Goal: Task Accomplishment & Management: Complete application form

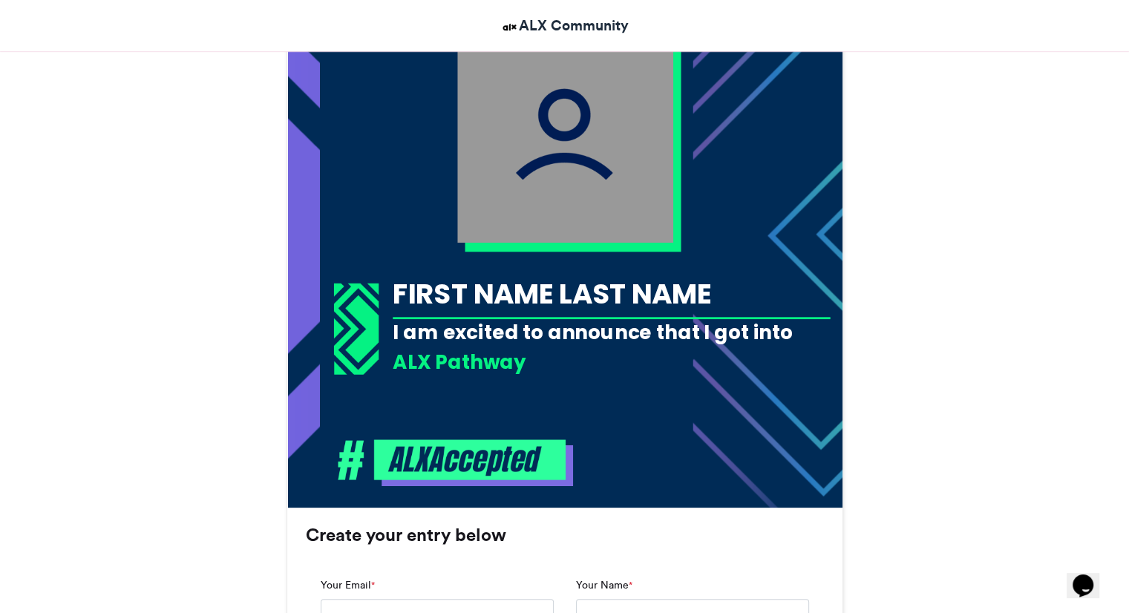
scroll to position [533, 0]
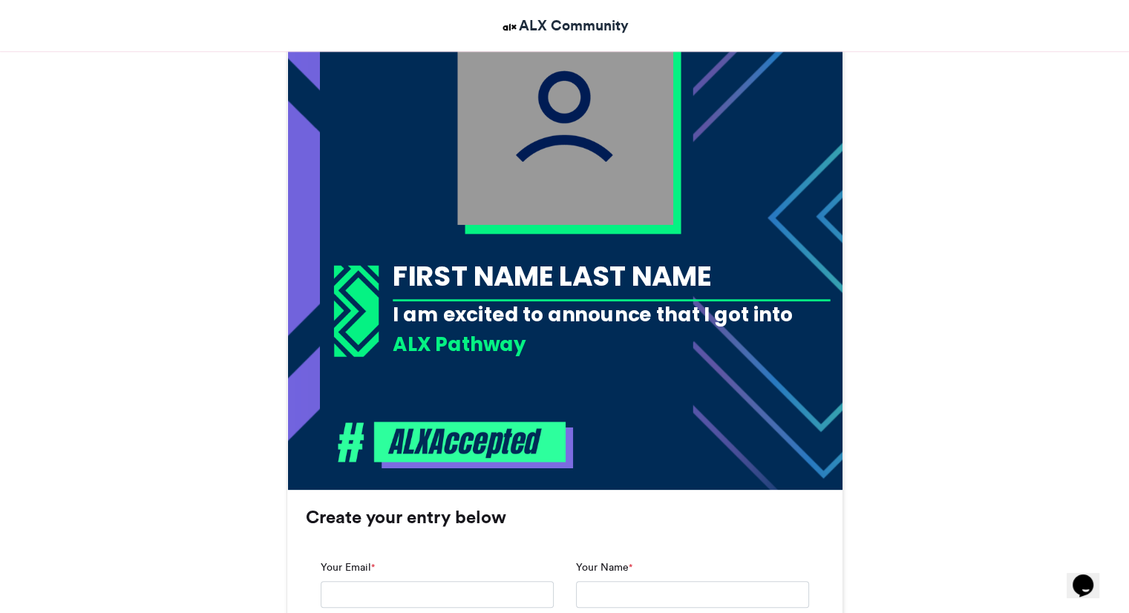
drag, startPoint x: 0, startPoint y: 0, endPoint x: 462, endPoint y: 274, distance: 536.7
click at [462, 274] on div "FIRST NAME LAST NAME" at bounding box center [611, 275] width 437 height 39
click at [496, 274] on div "FIRST NAME LAST NAME" at bounding box center [611, 275] width 437 height 39
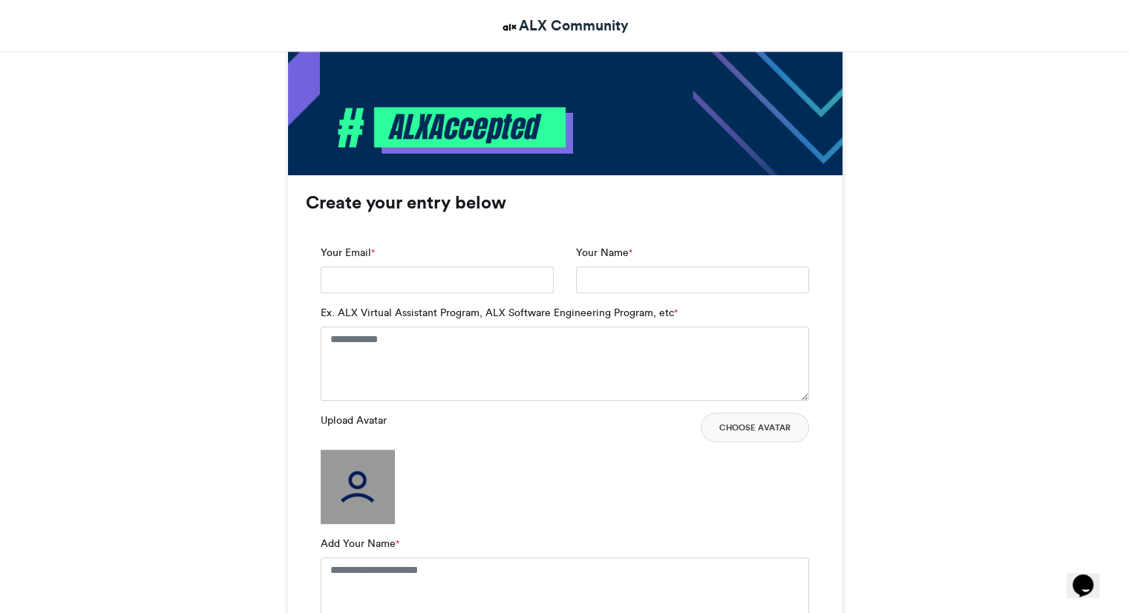
scroll to position [845, 0]
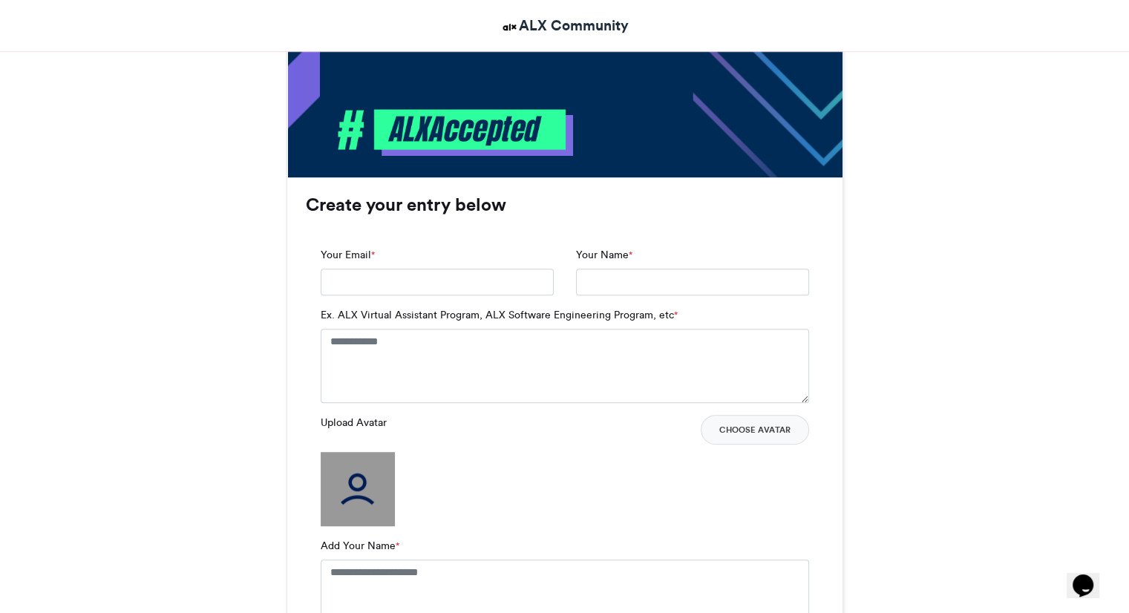
click at [473, 300] on div "Your Email *" at bounding box center [436, 277] width 255 height 60
click at [472, 289] on input "Your Email *" at bounding box center [437, 282] width 233 height 27
type input "**********"
click at [626, 282] on input "Your Name *" at bounding box center [692, 282] width 233 height 27
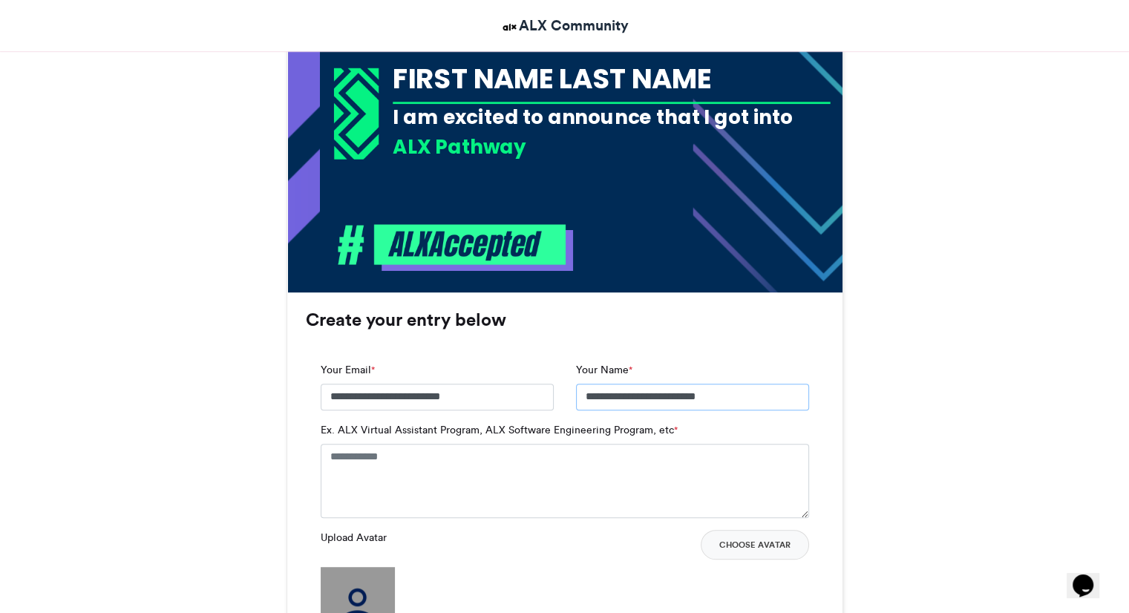
scroll to position [732, 0]
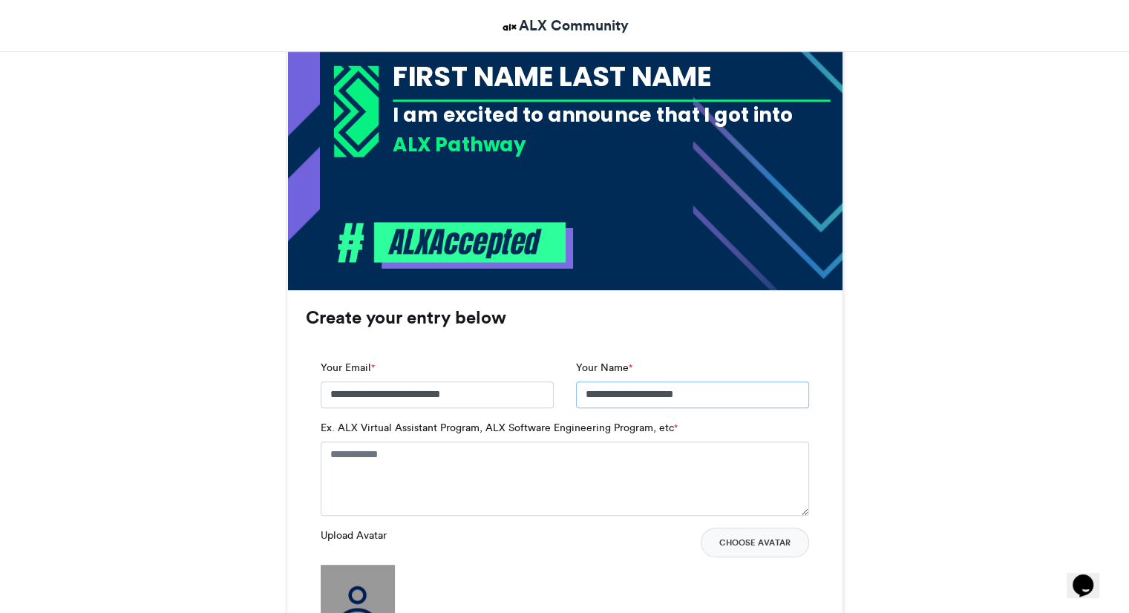
type input "**********"
click at [742, 318] on h3 "Create your entry below" at bounding box center [565, 318] width 518 height 18
click at [502, 474] on textarea "Ex. ALX Virtual Assistant Program, ALX Software Engineering Program, etc *" at bounding box center [565, 479] width 488 height 74
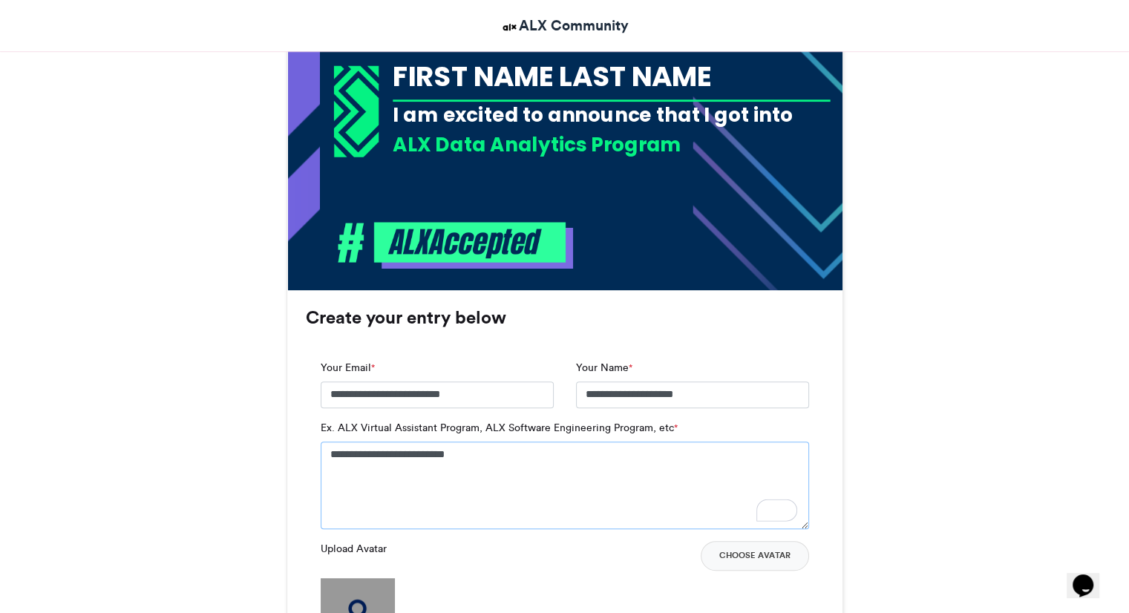
type textarea "**********"
click at [611, 574] on div "Upload Avatar Choose Avatar" at bounding box center [565, 596] width 488 height 111
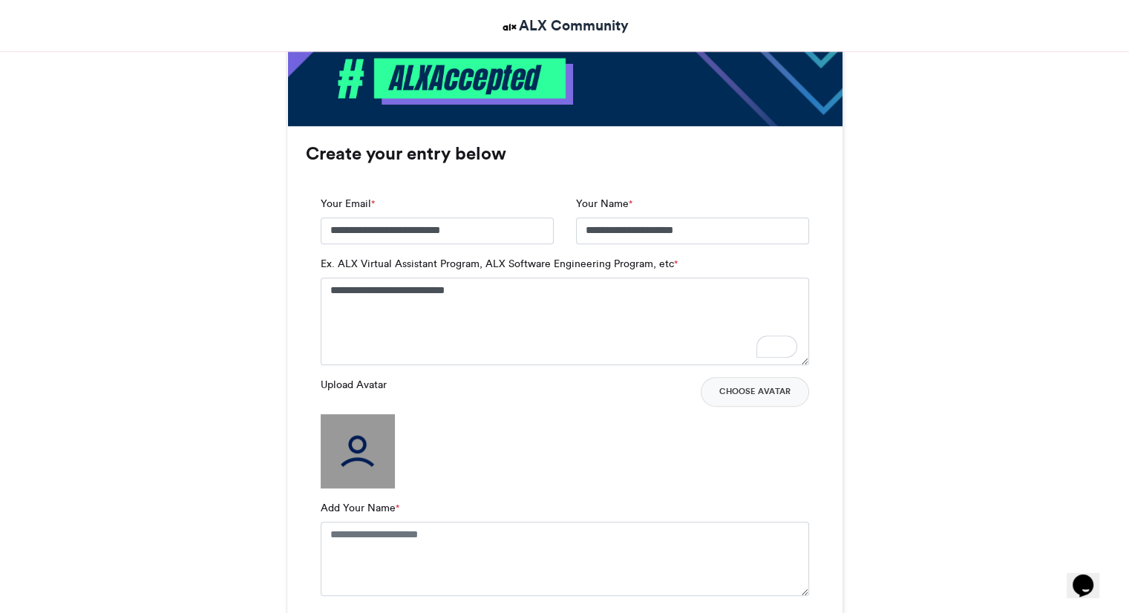
scroll to position [882, 0]
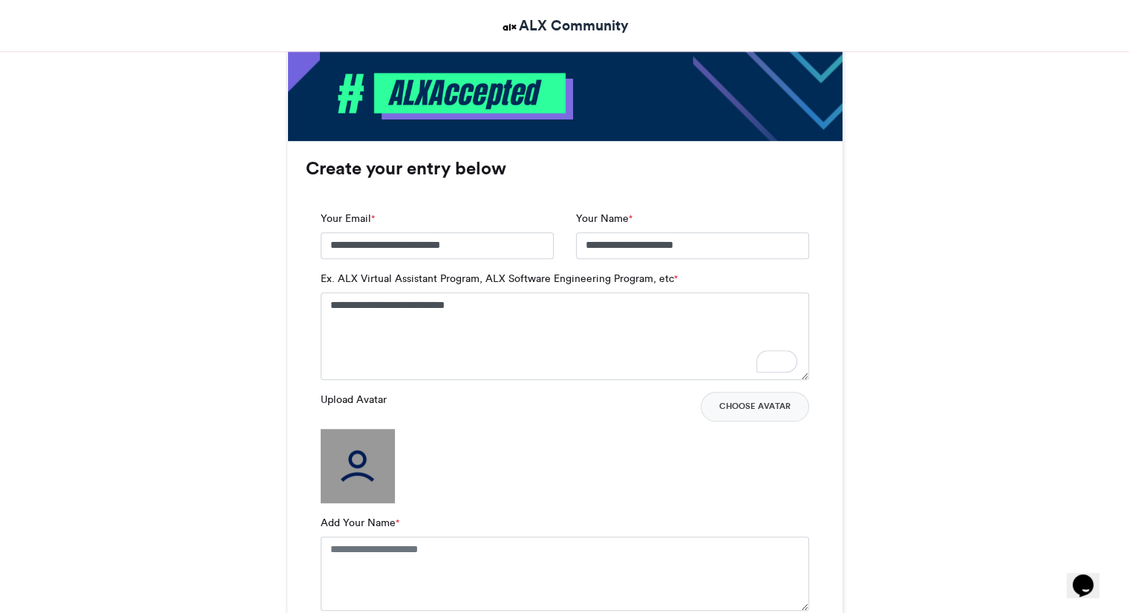
click at [352, 438] on img at bounding box center [358, 466] width 74 height 74
click at [741, 403] on button "Choose Avatar" at bounding box center [754, 407] width 108 height 30
click at [742, 401] on button "Choose Avatar" at bounding box center [754, 407] width 108 height 30
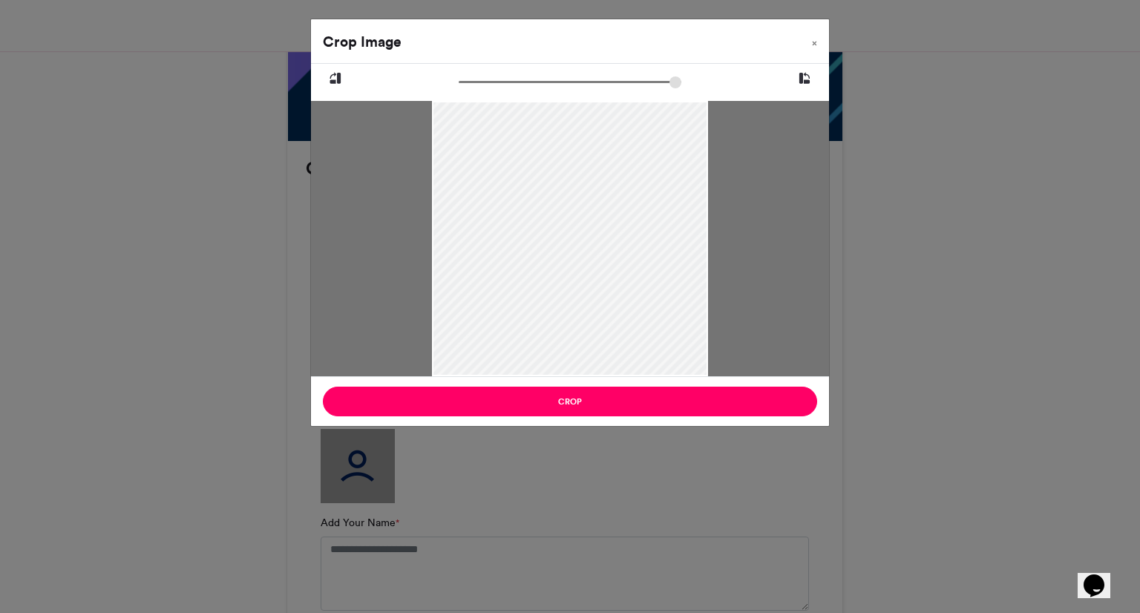
drag, startPoint x: 533, startPoint y: 219, endPoint x: 531, endPoint y: 288, distance: 69.0
click at [531, 288] on div at bounding box center [569, 306] width 275 height 490
drag, startPoint x: 577, startPoint y: 211, endPoint x: 582, endPoint y: 187, distance: 24.3
click at [582, 187] on div at bounding box center [569, 285] width 275 height 490
drag, startPoint x: 582, startPoint y: 187, endPoint x: 596, endPoint y: 203, distance: 21.6
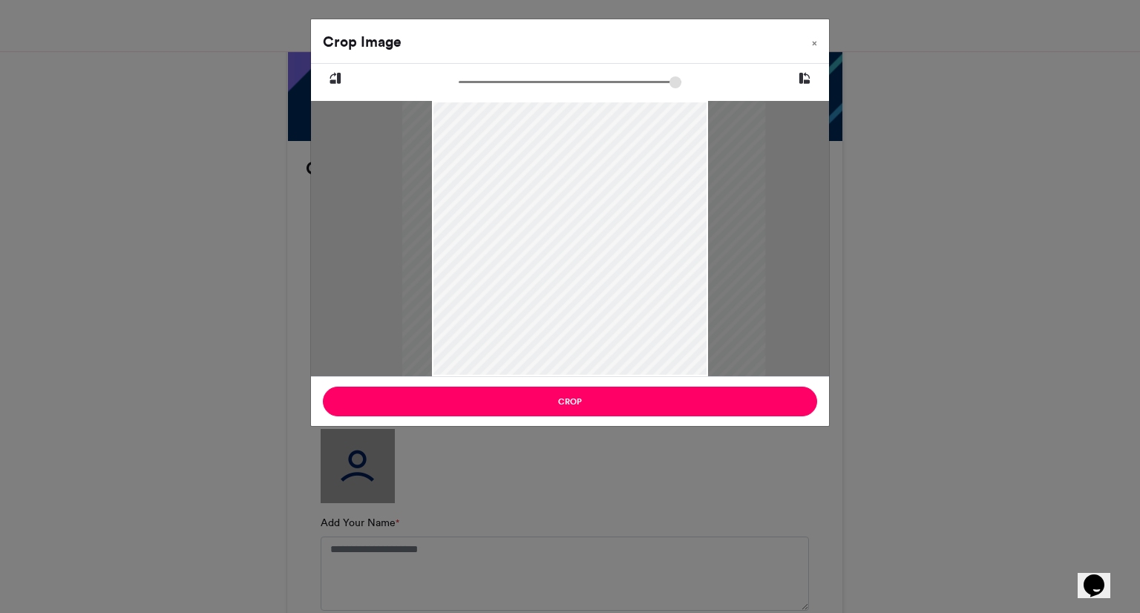
click at [596, 203] on div at bounding box center [583, 315] width 363 height 646
drag, startPoint x: 596, startPoint y: 203, endPoint x: 596, endPoint y: 229, distance: 26.0
click at [596, 229] on div at bounding box center [583, 342] width 363 height 646
drag, startPoint x: 573, startPoint y: 223, endPoint x: 604, endPoint y: 225, distance: 31.2
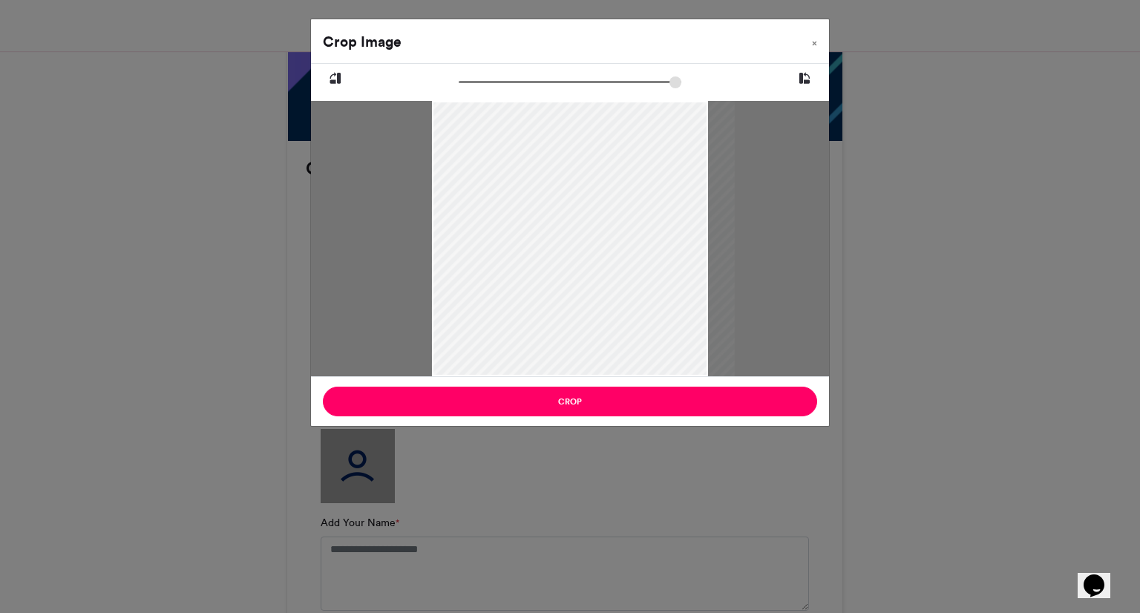
click at [604, 225] on div at bounding box center [583, 325] width 303 height 539
type input "******"
click at [482, 81] on input "zoom" at bounding box center [570, 82] width 223 height 14
drag, startPoint x: 528, startPoint y: 205, endPoint x: 521, endPoint y: 177, distance: 28.3
click at [521, 177] on div at bounding box center [578, 308] width 336 height 597
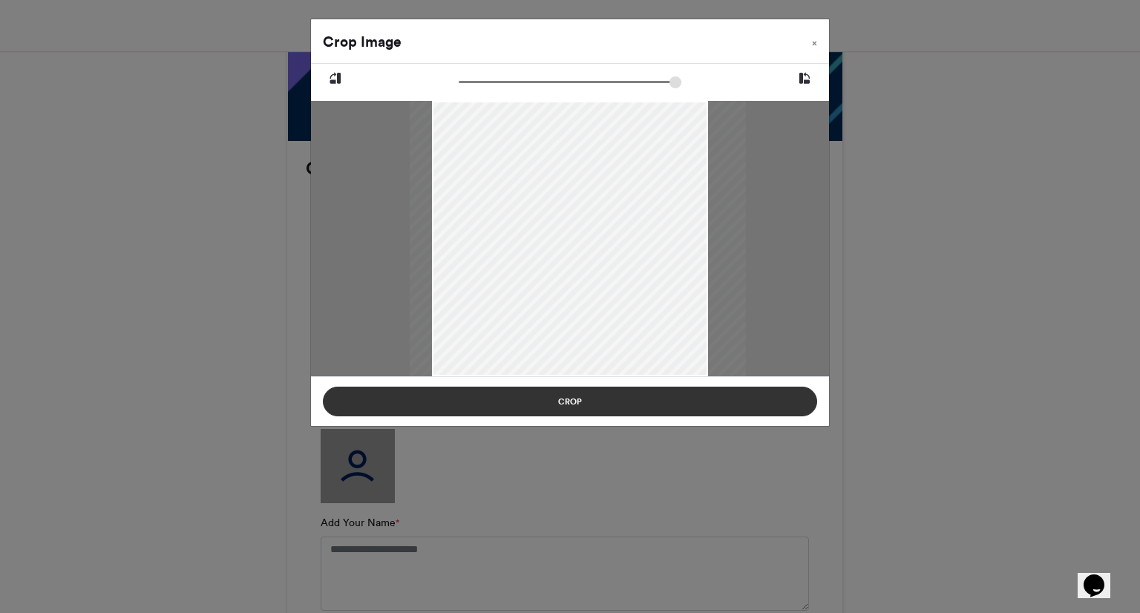
click at [585, 403] on button "Crop" at bounding box center [570, 402] width 494 height 30
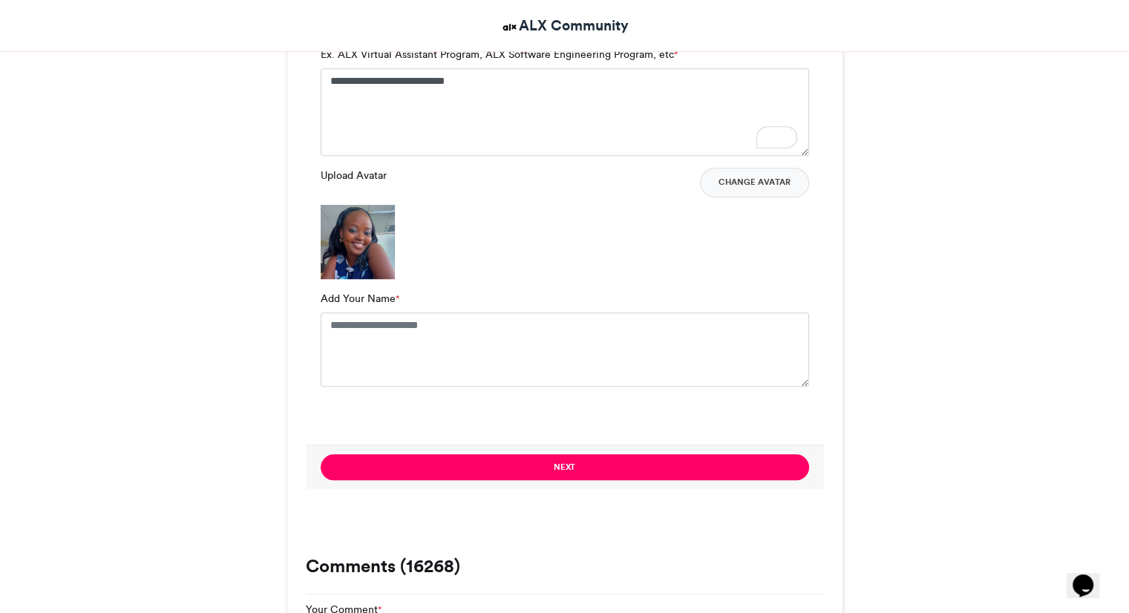
scroll to position [1107, 0]
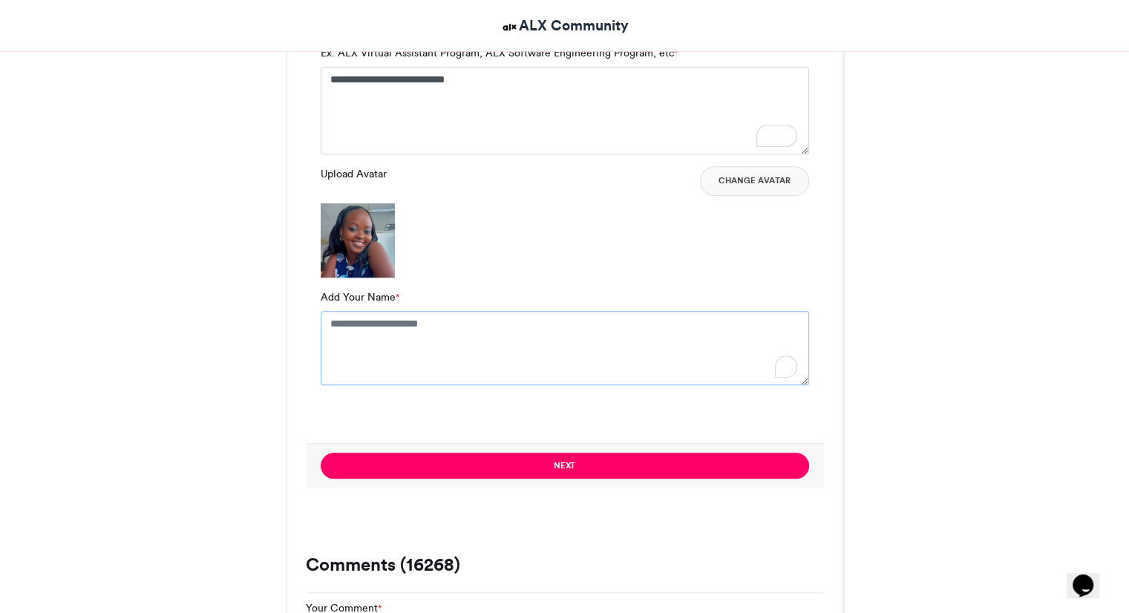
click at [522, 345] on textarea "Add Your Name *" at bounding box center [565, 348] width 488 height 74
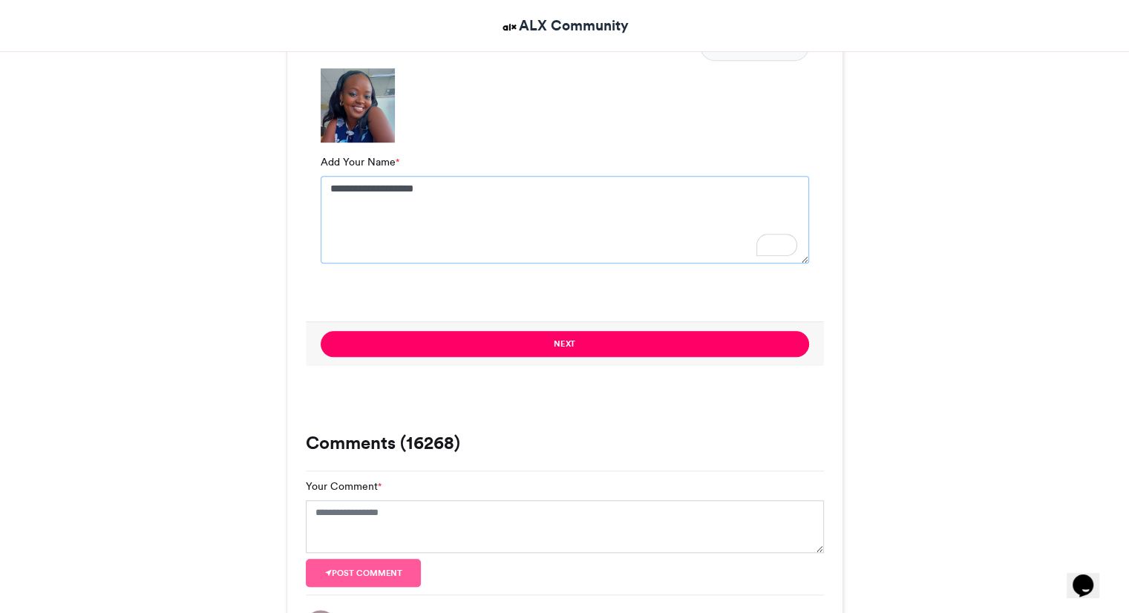
scroll to position [1244, 0]
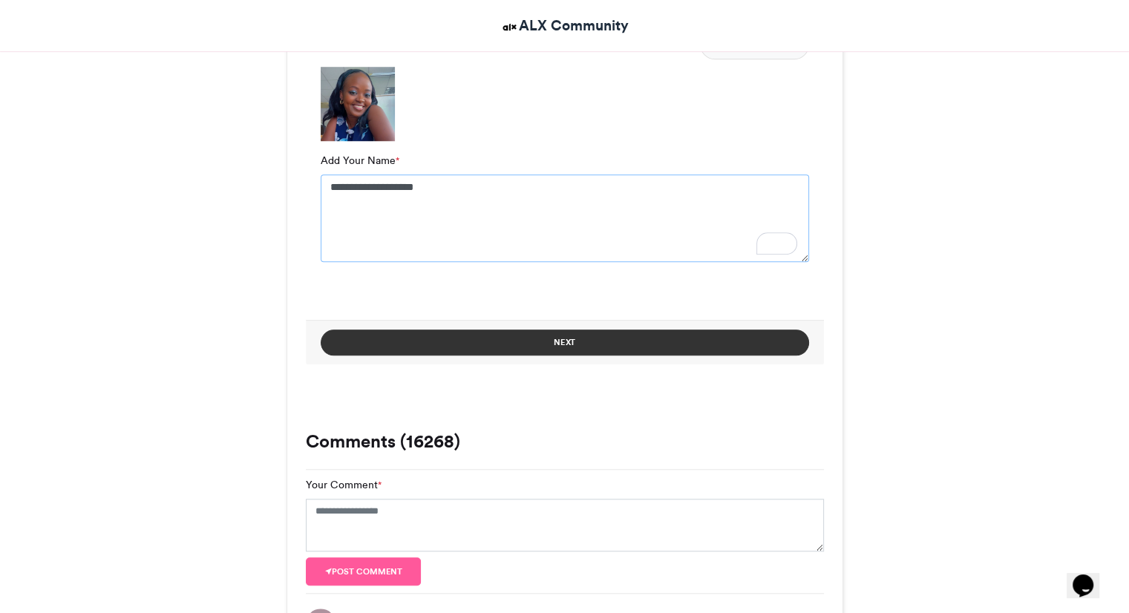
type textarea "**********"
click at [560, 349] on button "Next" at bounding box center [565, 342] width 488 height 26
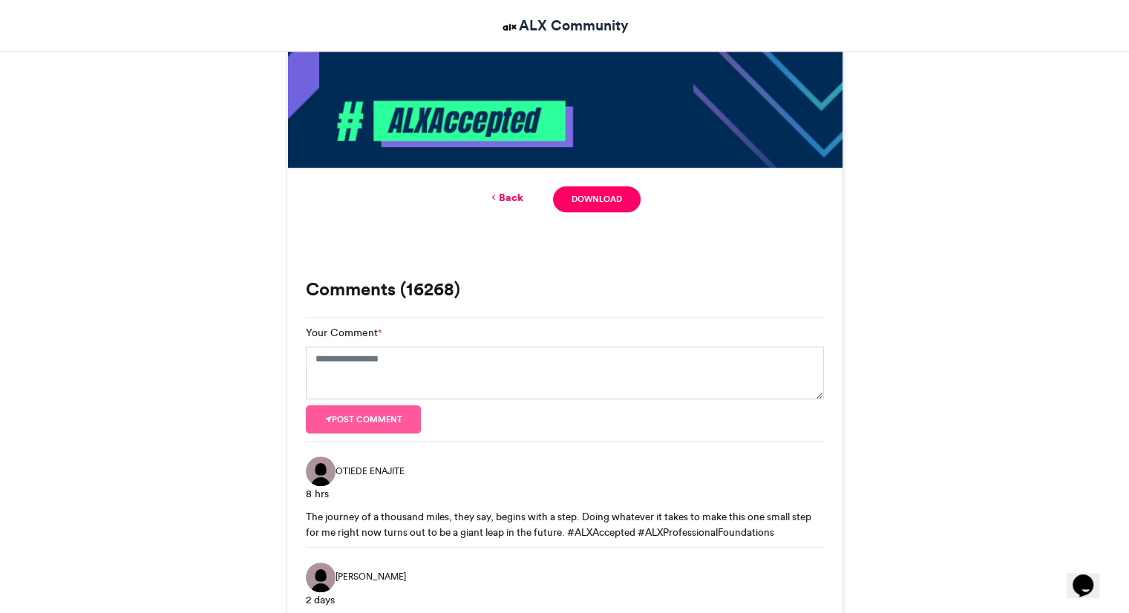
scroll to position [864, 0]
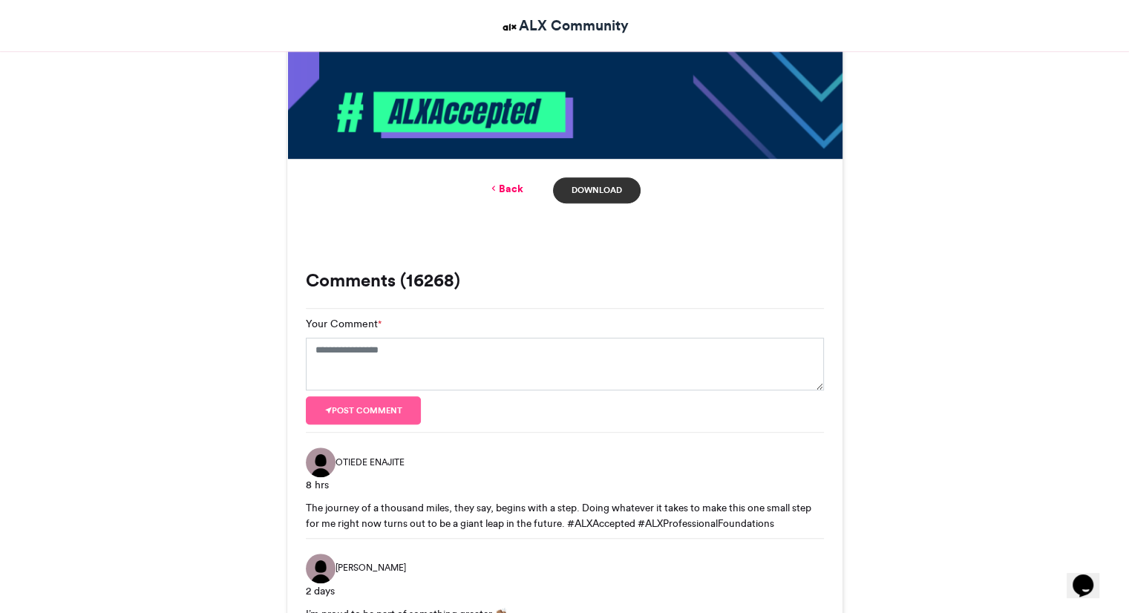
click at [600, 200] on link "Download" at bounding box center [596, 190] width 87 height 26
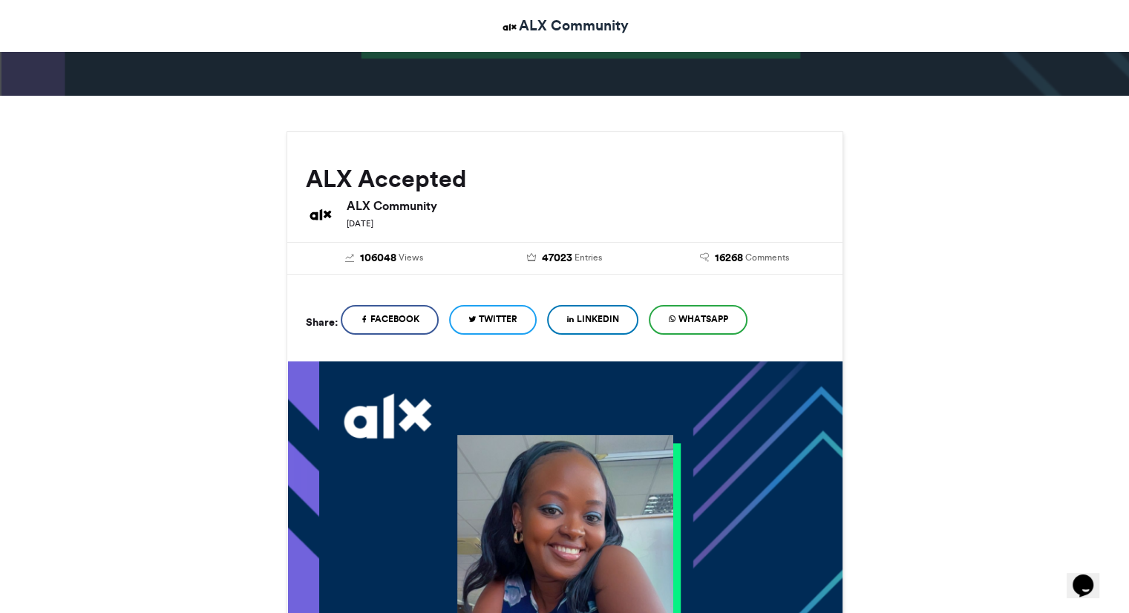
scroll to position [0, 0]
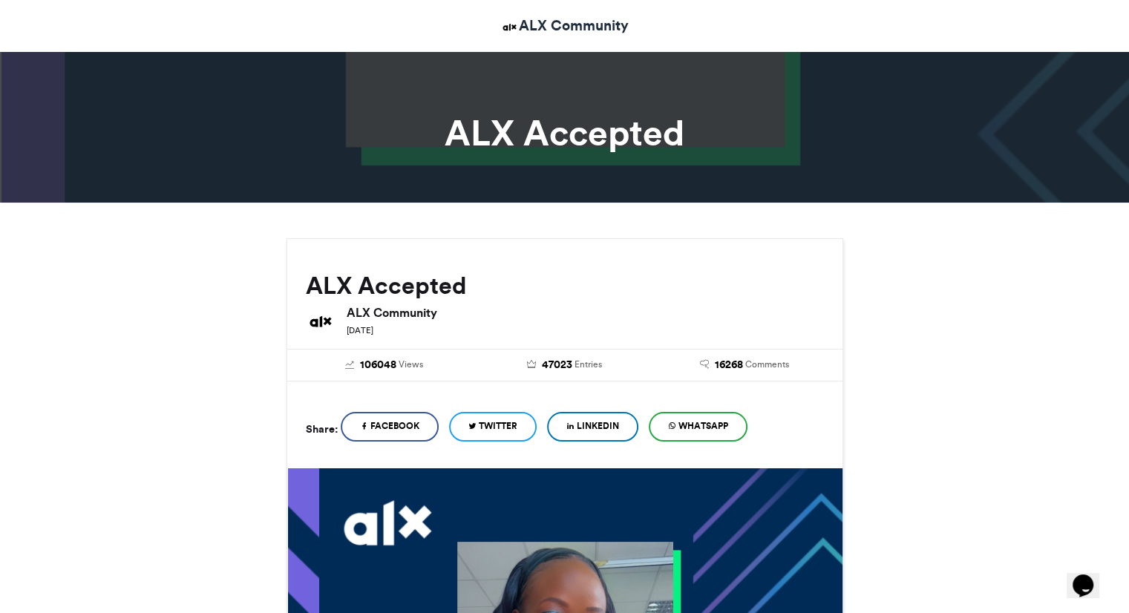
click at [605, 422] on span "LinkedIn" at bounding box center [598, 425] width 42 height 13
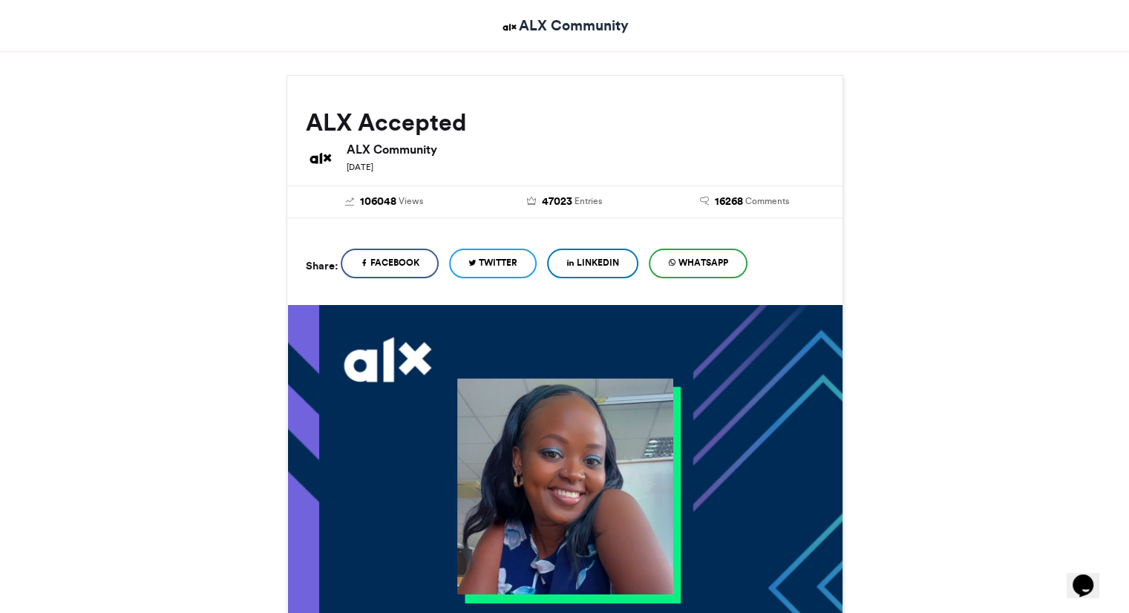
scroll to position [160, 0]
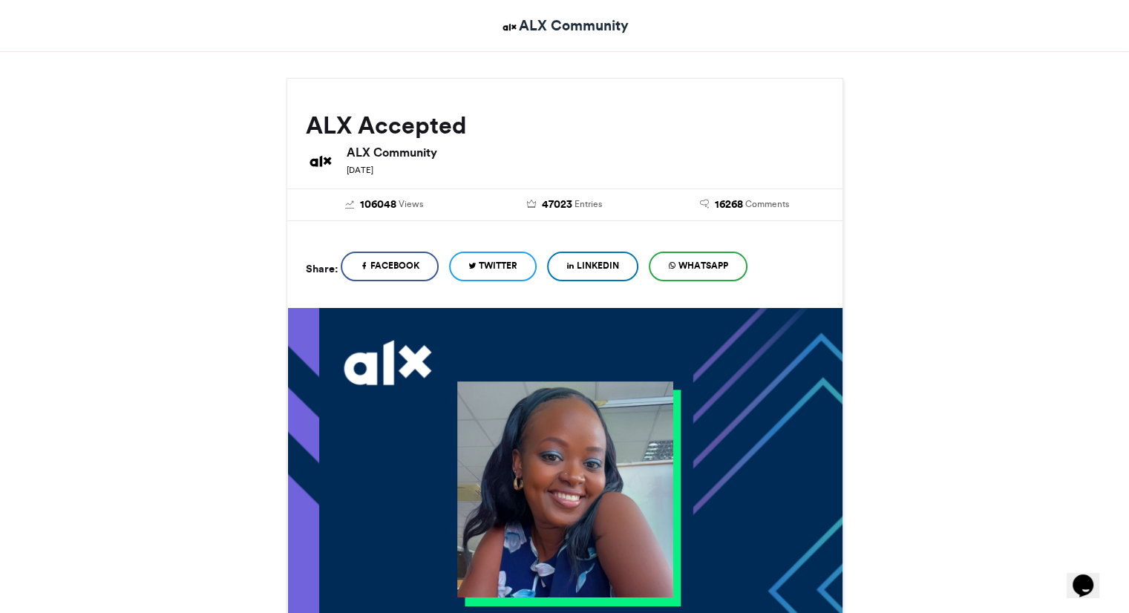
click at [597, 263] on span "LinkedIn" at bounding box center [598, 265] width 42 height 13
